Goal: Transaction & Acquisition: Purchase product/service

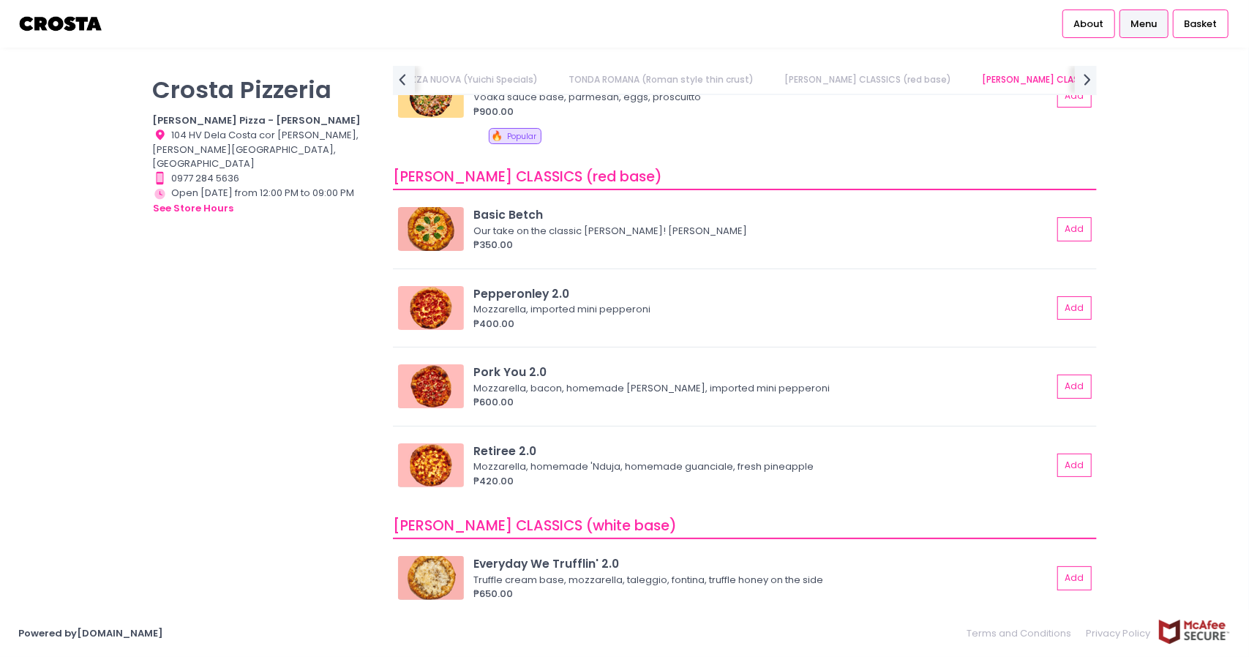
scroll to position [585, 0]
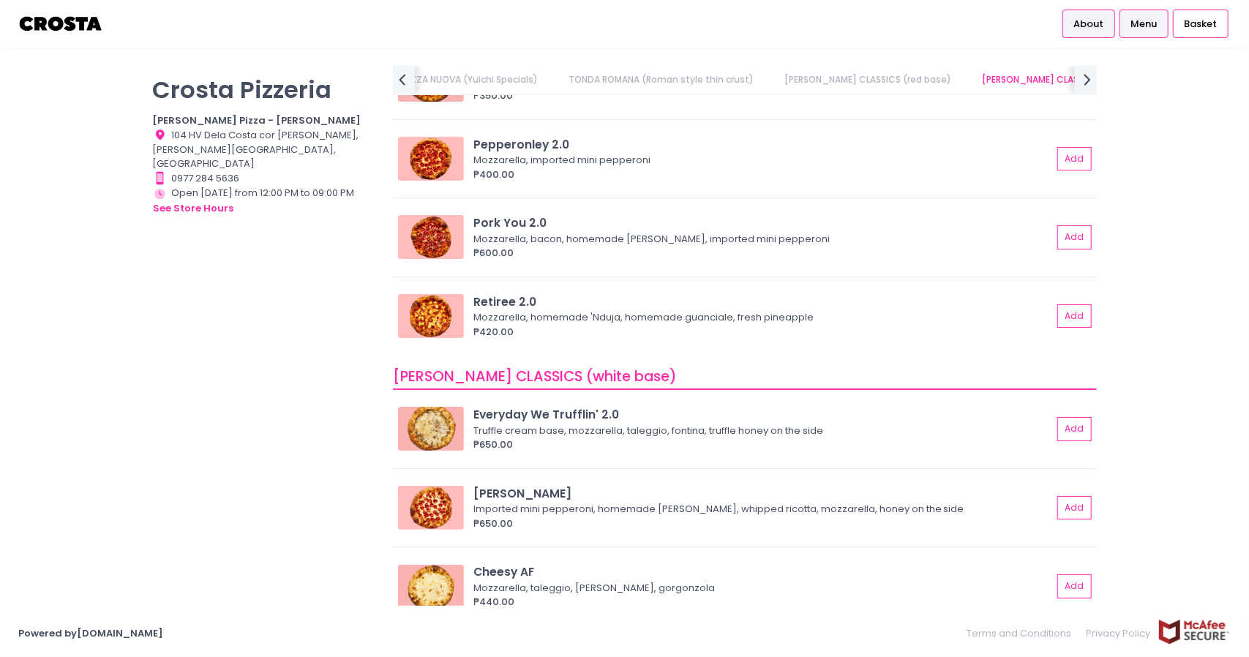
click at [1109, 24] on link "About" at bounding box center [1088, 24] width 53 height 28
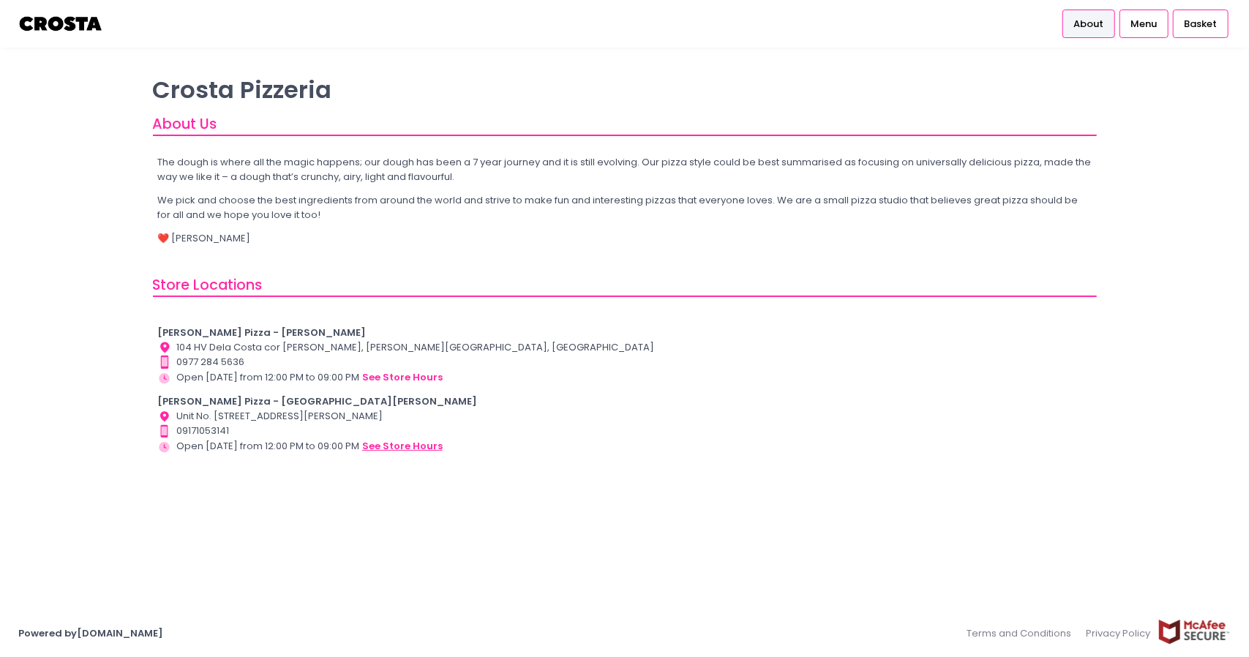
click at [416, 446] on button "see store hours" at bounding box center [402, 446] width 82 height 16
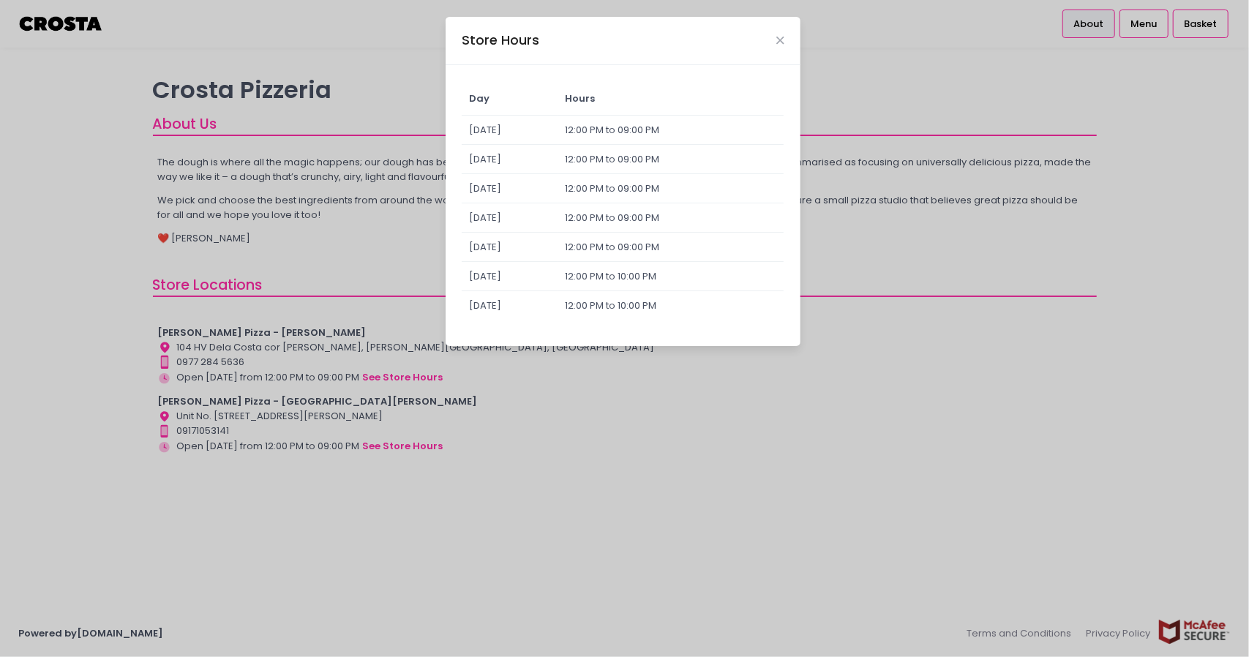
click at [786, 40] on div "Store Hours" at bounding box center [623, 41] width 355 height 48
click at [1195, 28] on div "Store Hours Day Hours [DATE] 12:00 PM to 09:00 PM [DATE] 12:00 PM to 09:00 PM […" at bounding box center [624, 328] width 1249 height 657
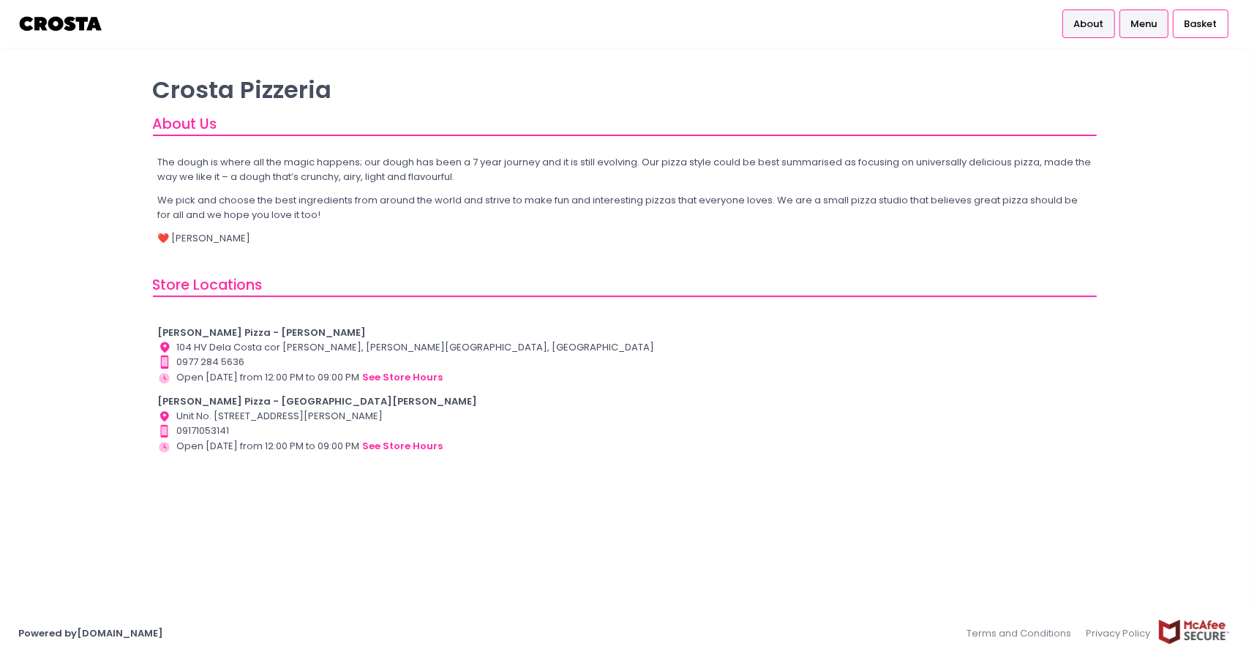
click at [1164, 18] on link "Menu" at bounding box center [1143, 24] width 49 height 28
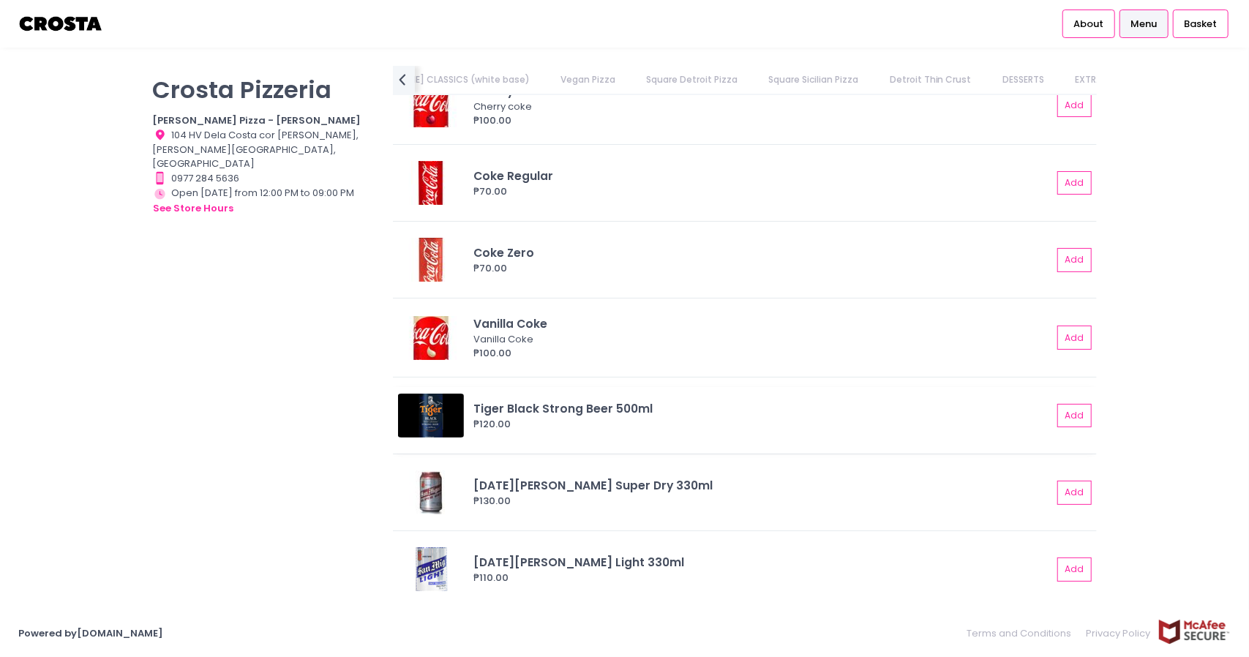
scroll to position [3354, 0]
click at [1197, 20] on span "Basket" at bounding box center [1200, 24] width 33 height 15
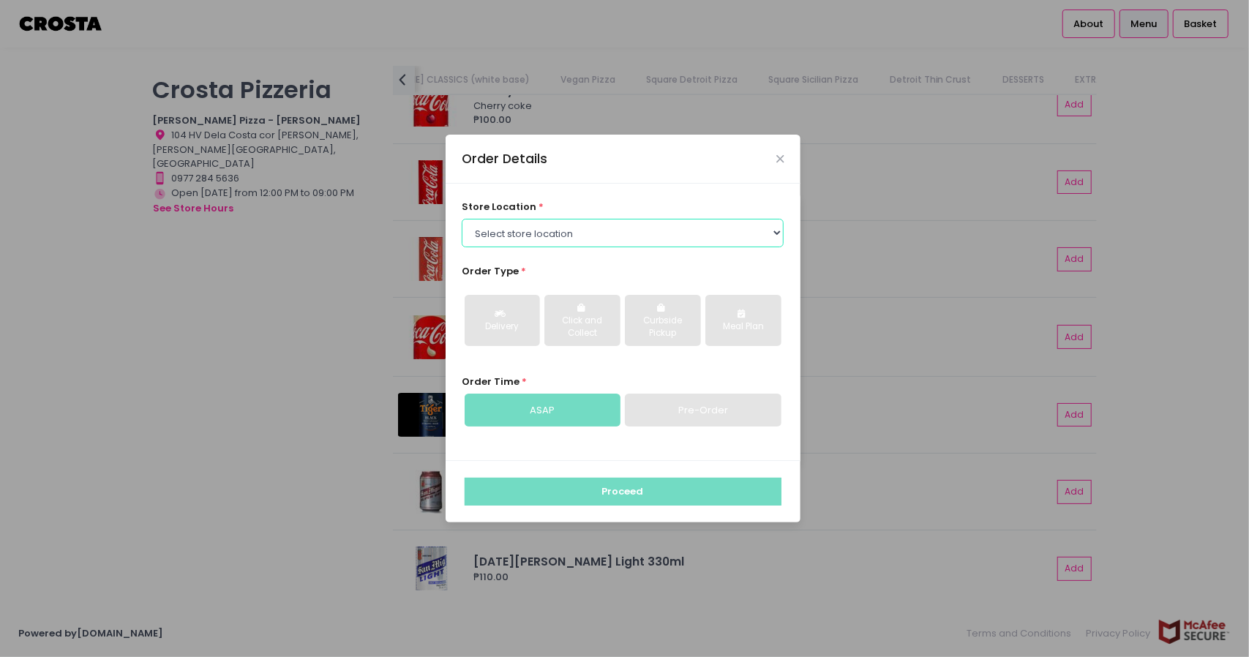
drag, startPoint x: 655, startPoint y: 230, endPoint x: 623, endPoint y: 237, distance: 32.3
click at [655, 230] on select "Select store location [PERSON_NAME] Pizza - [PERSON_NAME] Pizza - [GEOGRAPHIC_D…" at bounding box center [623, 233] width 322 height 28
select select "65090bae48156caed44a5eb4"
click at [462, 219] on select "Select store location [PERSON_NAME] Pizza - [PERSON_NAME] Pizza - [GEOGRAPHIC_D…" at bounding box center [623, 233] width 322 height 28
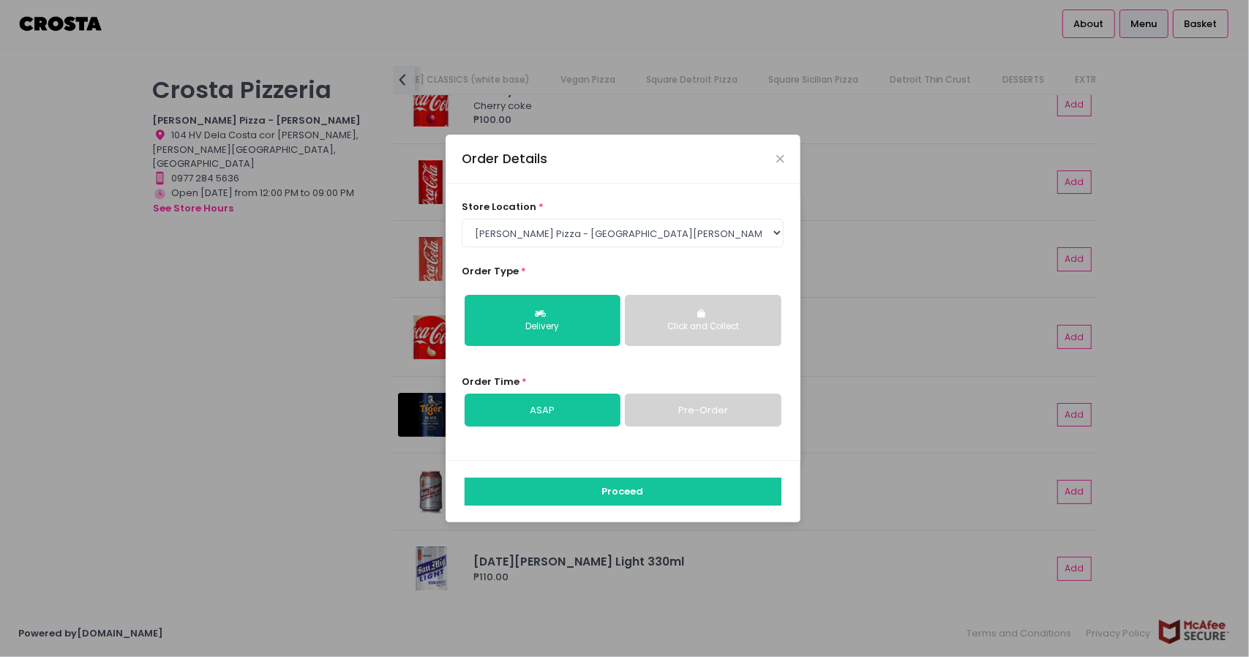
click at [697, 408] on link "Pre-Order" at bounding box center [703, 411] width 156 height 34
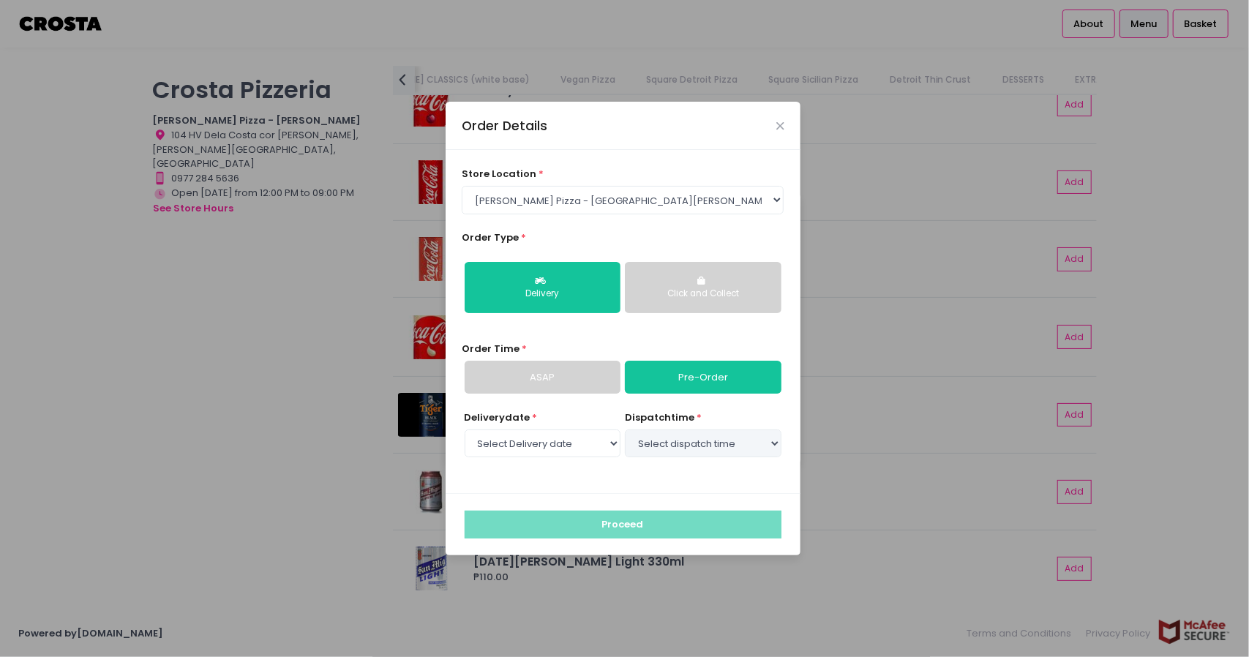
select select "[DATE]"
click at [686, 443] on select "Select dispatch time 04:00 PM - 04:30 PM 04:30 PM - 05:00 PM 05:00 PM - 05:30 P…" at bounding box center [703, 443] width 156 height 28
select select "17:00"
click at [625, 429] on select "Select dispatch time 04:00 PM - 04:30 PM 04:30 PM - 05:00 PM 05:00 PM - 05:30 P…" at bounding box center [703, 443] width 156 height 28
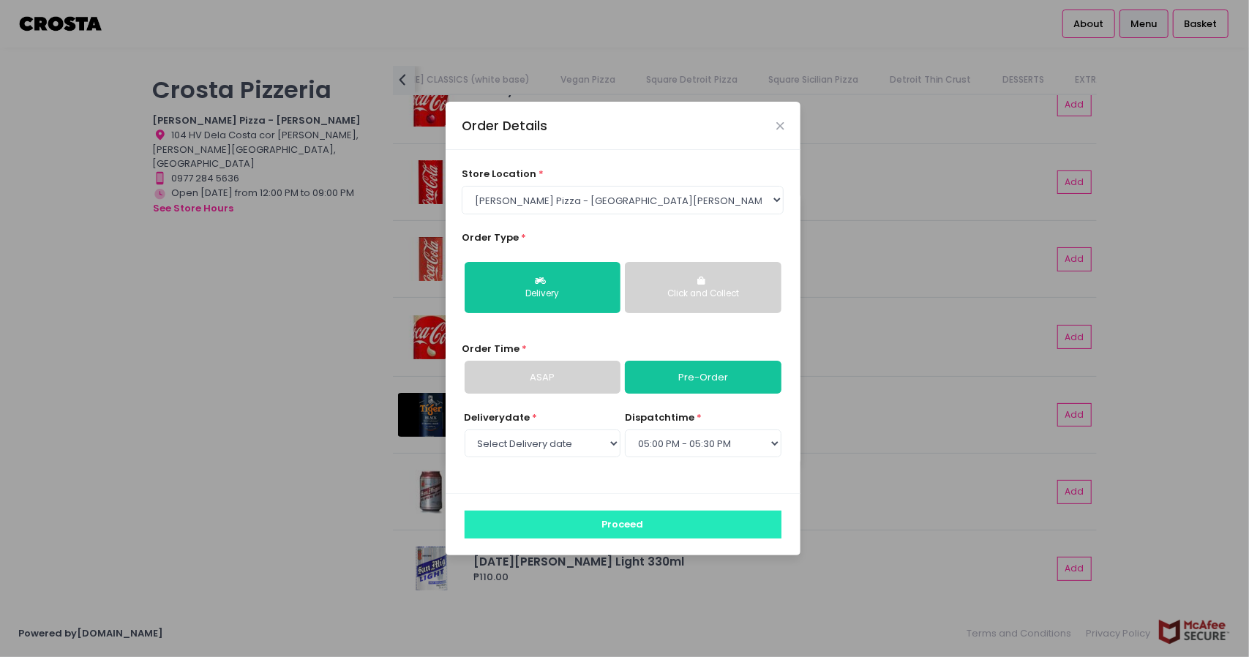
click at [628, 516] on button "Proceed" at bounding box center [623, 525] width 317 height 28
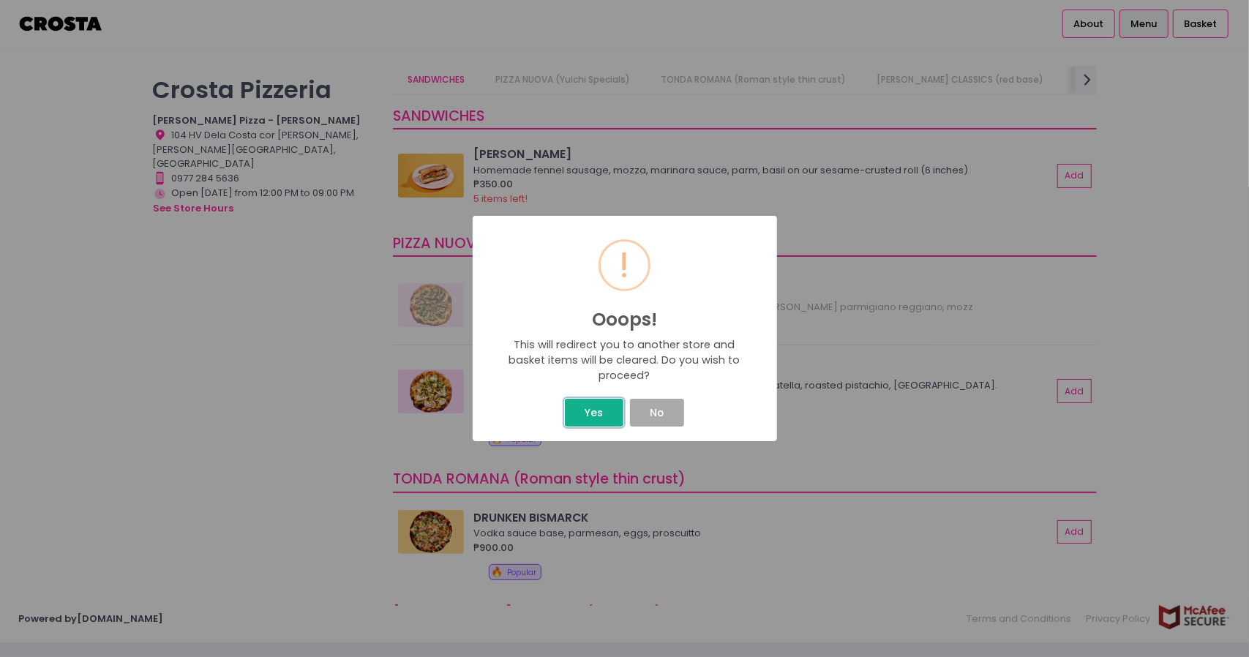
click at [598, 415] on button "Yes" at bounding box center [594, 413] width 59 height 28
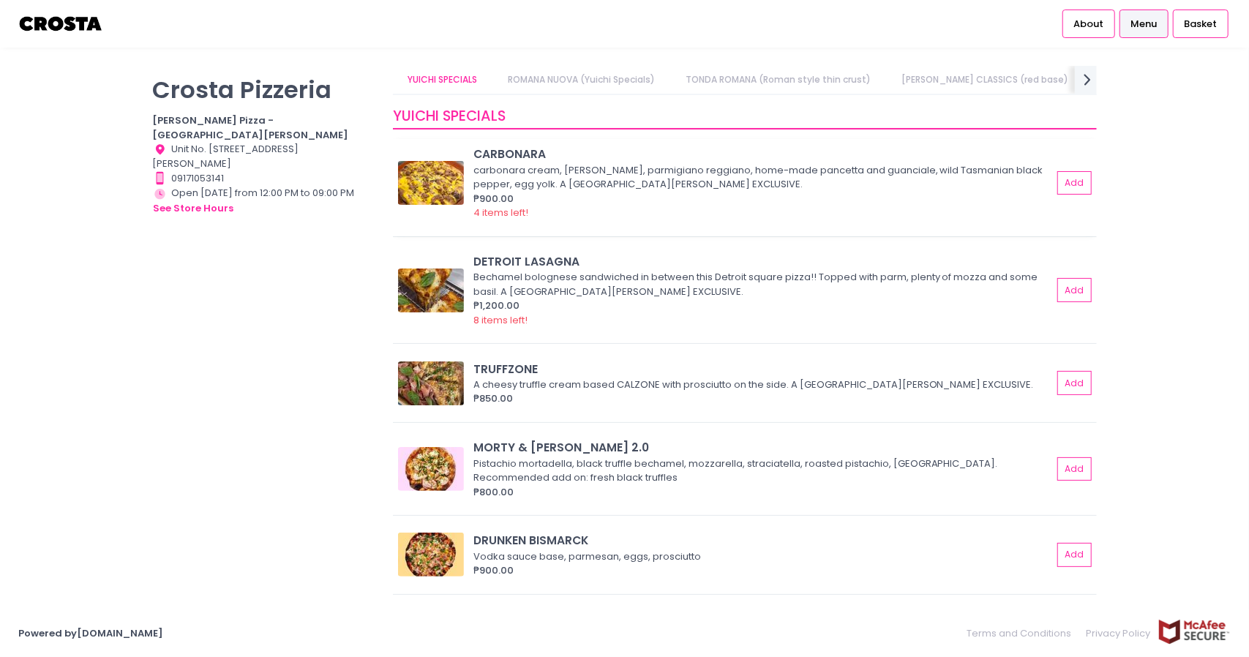
scroll to position [73, 0]
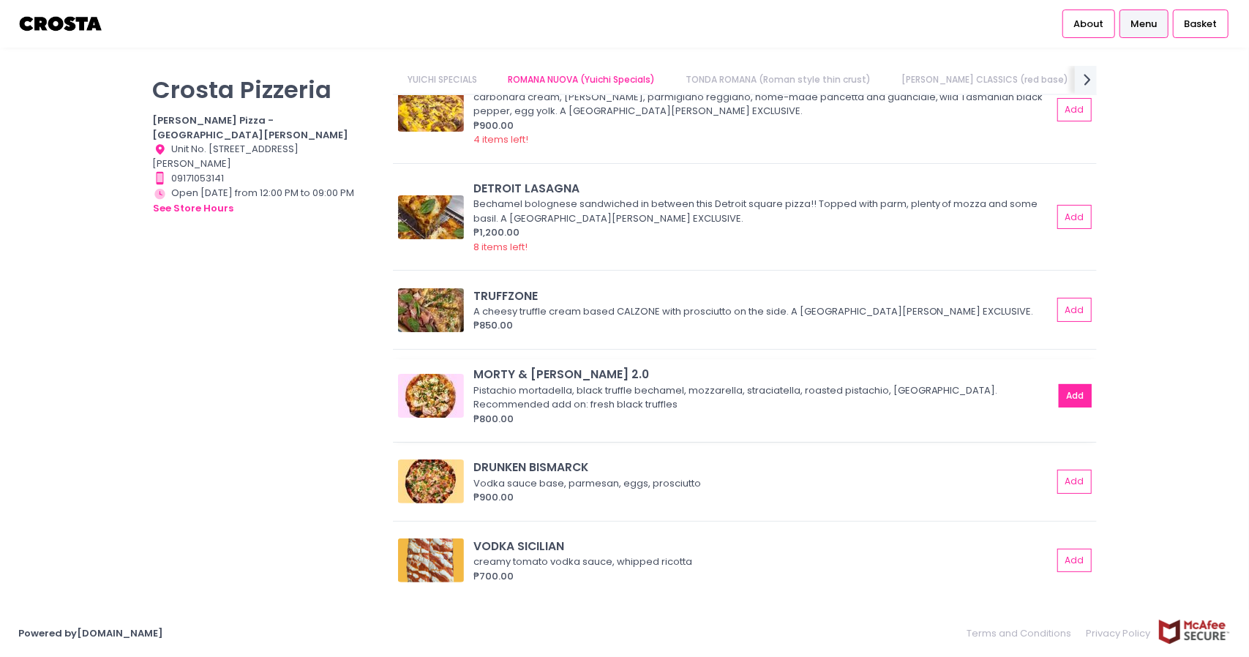
click at [1060, 394] on button "Add" at bounding box center [1076, 396] width 34 height 24
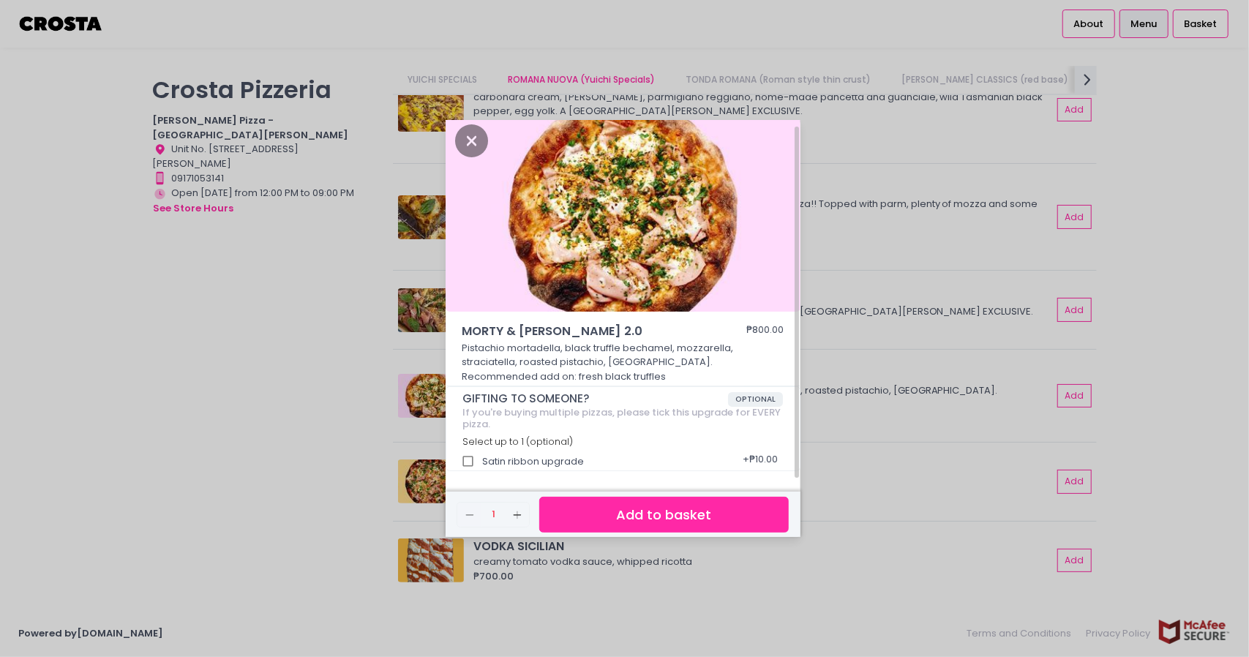
click at [605, 516] on button "Add to basket" at bounding box center [663, 515] width 249 height 36
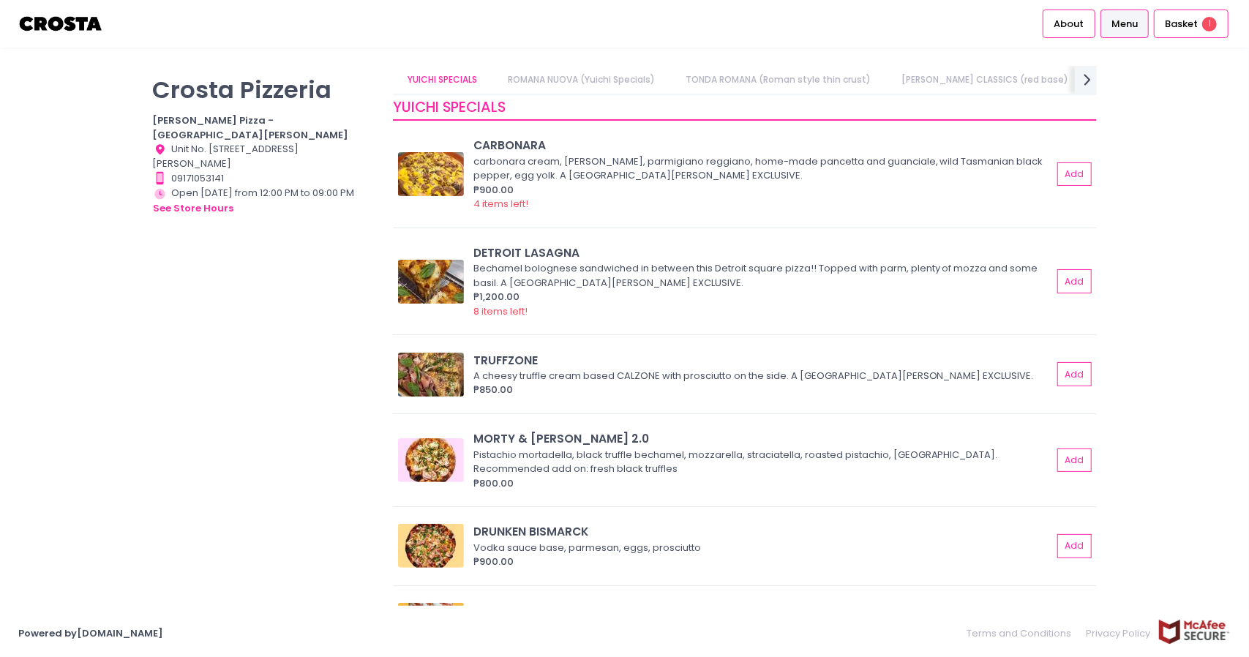
scroll to position [0, 0]
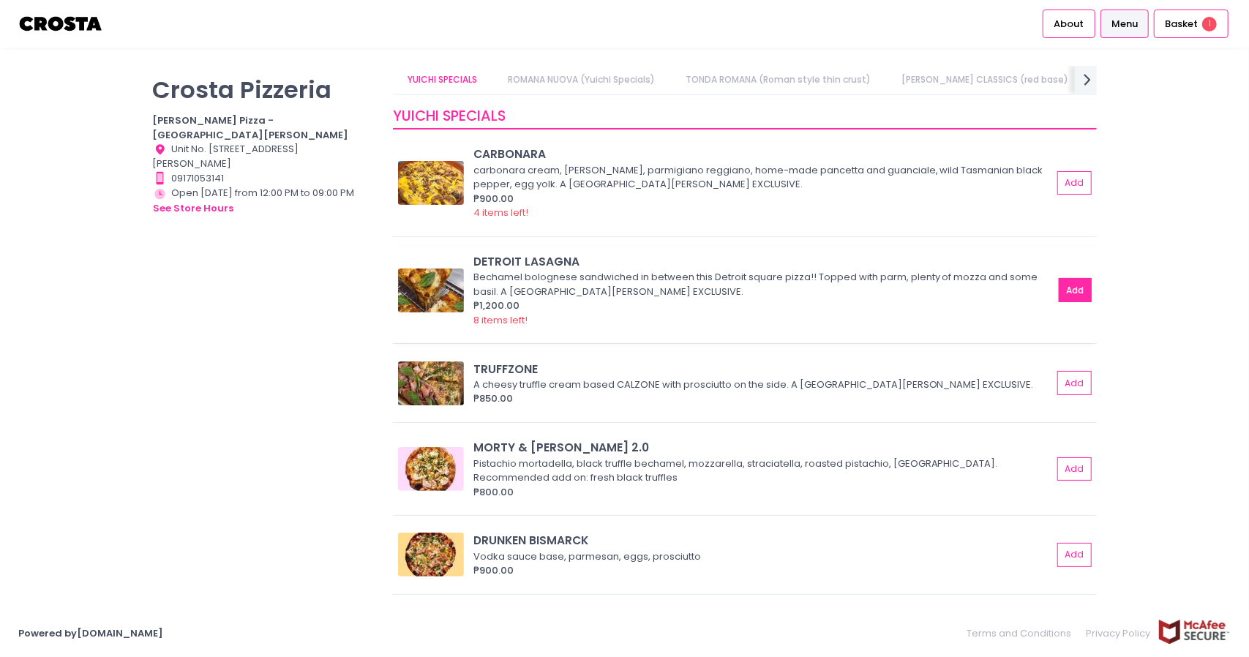
click at [1059, 292] on button "Add" at bounding box center [1076, 290] width 34 height 24
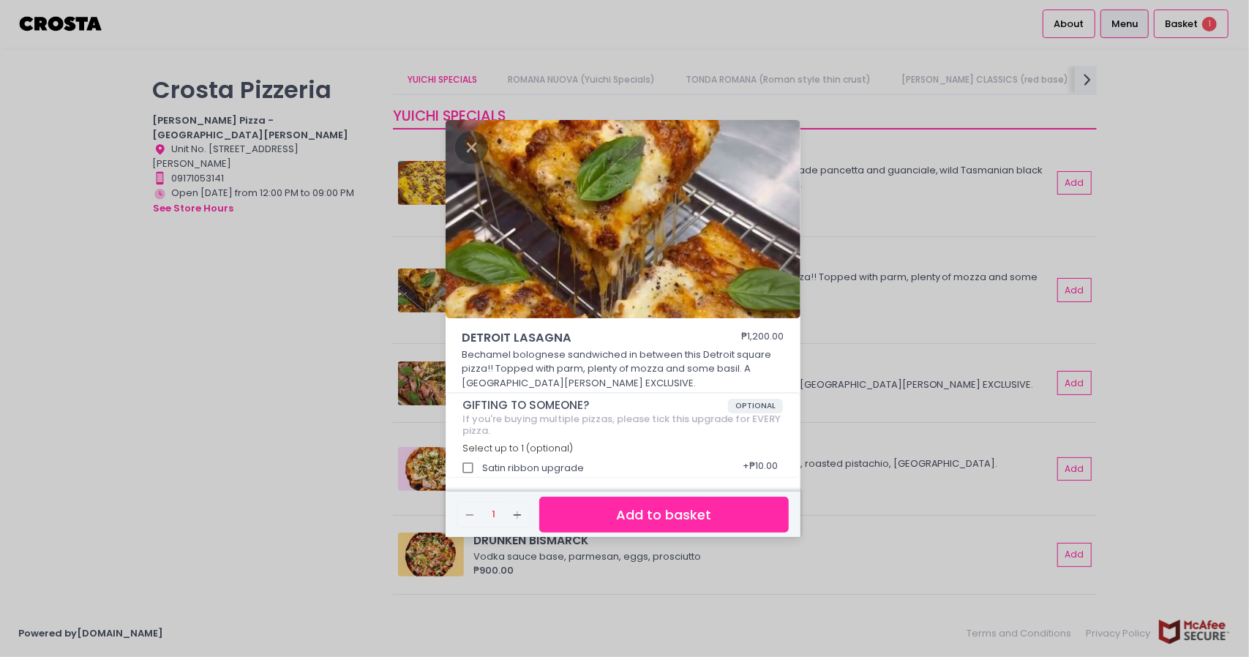
click at [650, 503] on button "Add to basket" at bounding box center [663, 515] width 249 height 36
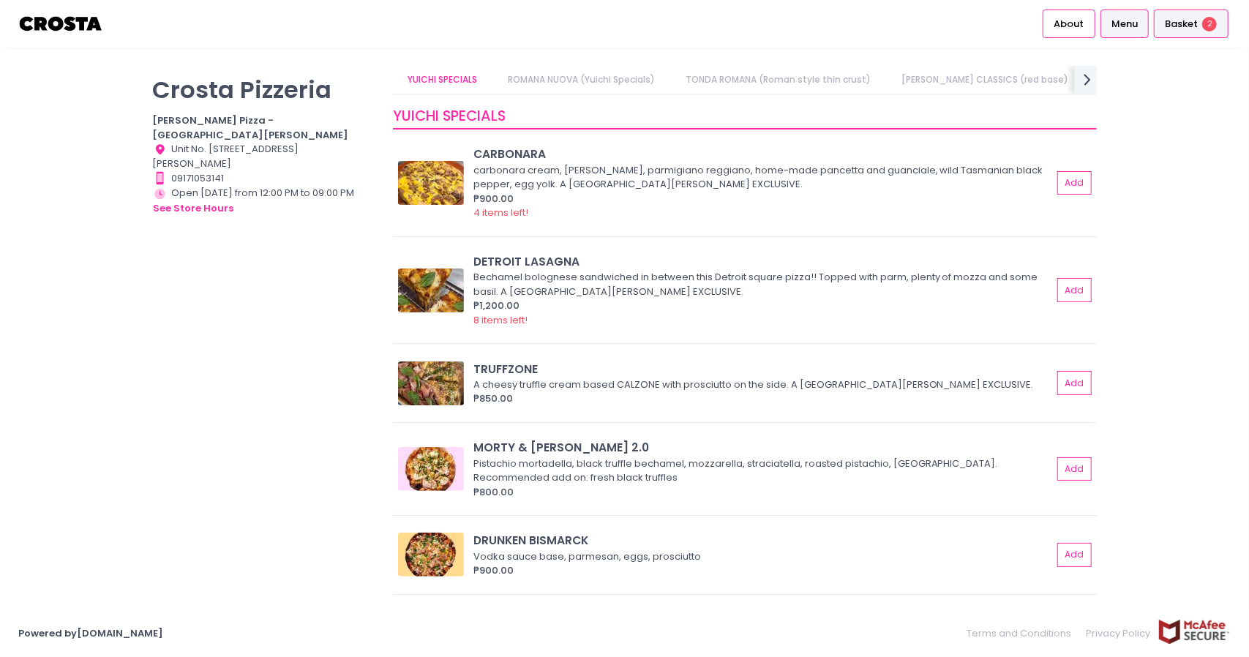
click at [1202, 23] on div "Basket 2" at bounding box center [1191, 24] width 75 height 29
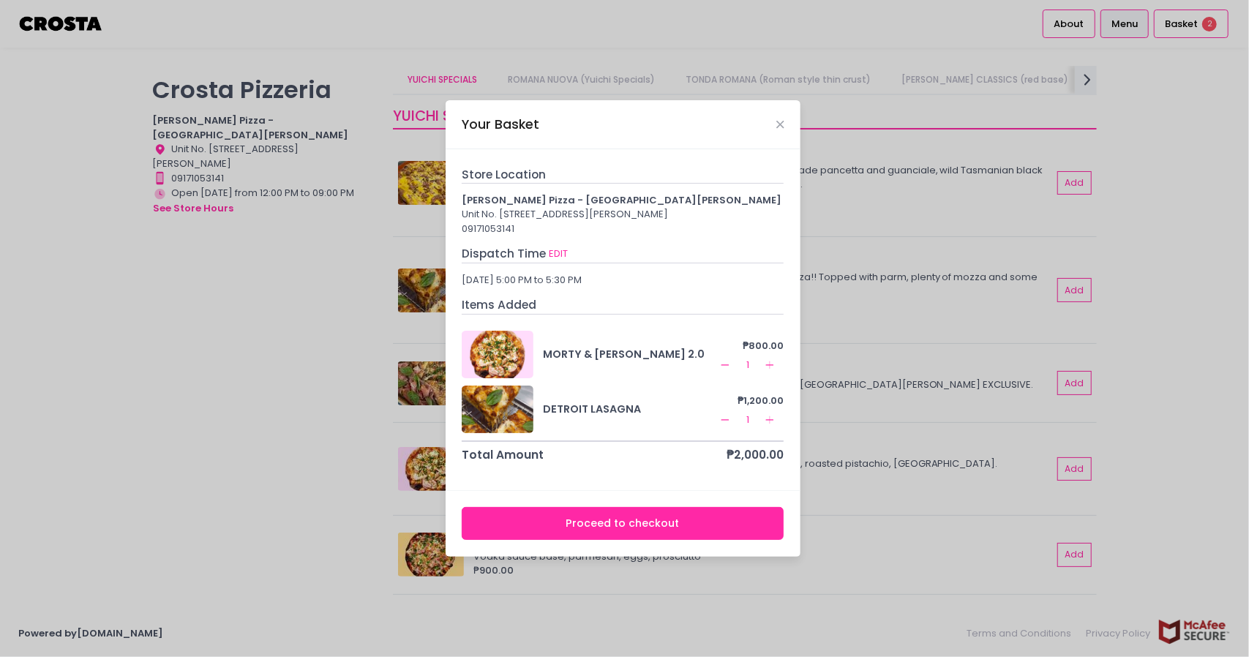
click at [784, 112] on div "Your Basket" at bounding box center [623, 124] width 355 height 48
click at [782, 119] on icon "Close" at bounding box center [779, 124] width 7 height 11
